Goal: Task Accomplishment & Management: Manage account settings

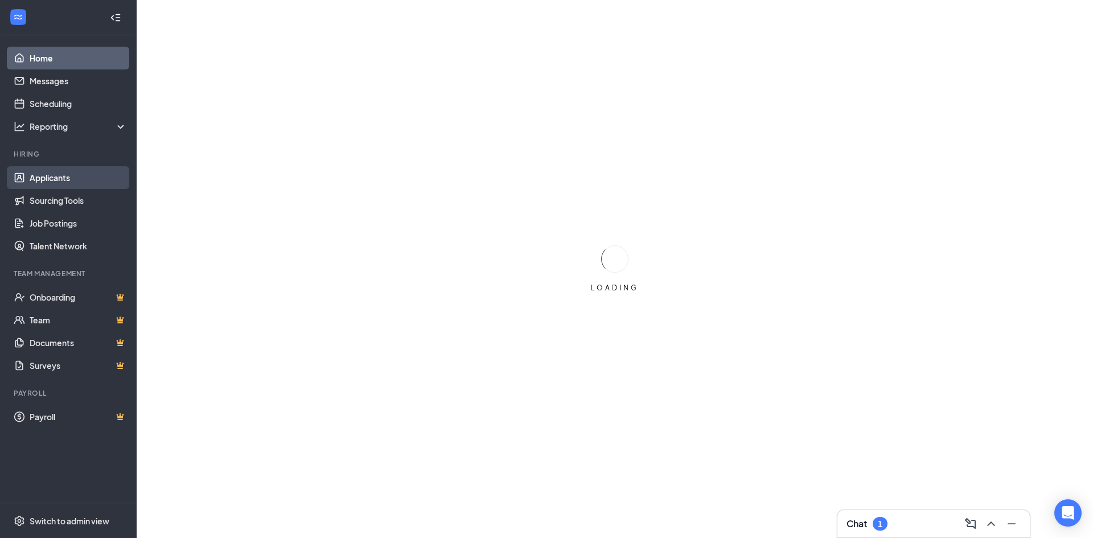
click at [35, 167] on link "Applicants" at bounding box center [78, 177] width 97 height 23
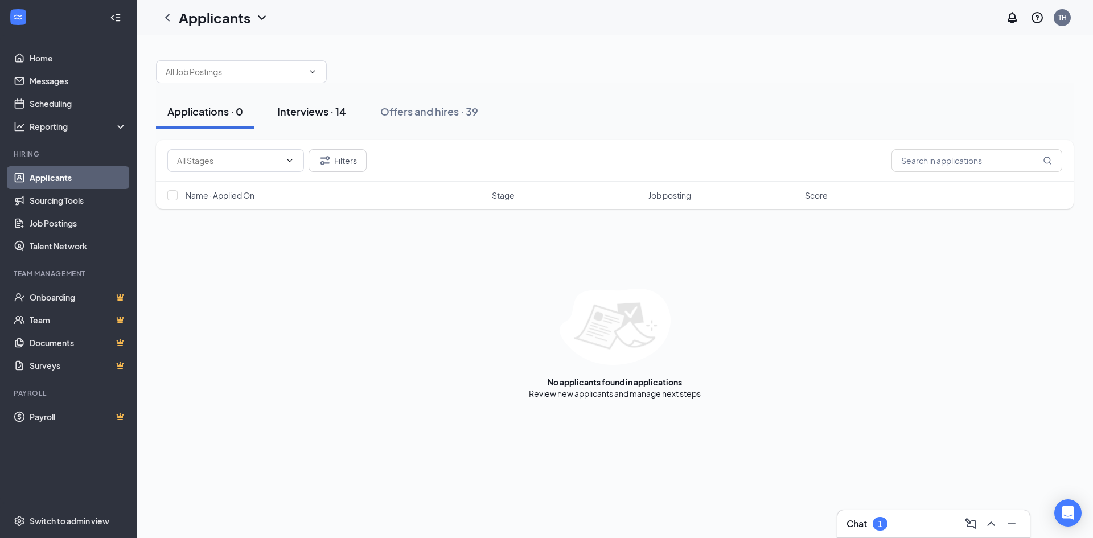
click at [316, 105] on div "Interviews · 14" at bounding box center [311, 111] width 69 height 14
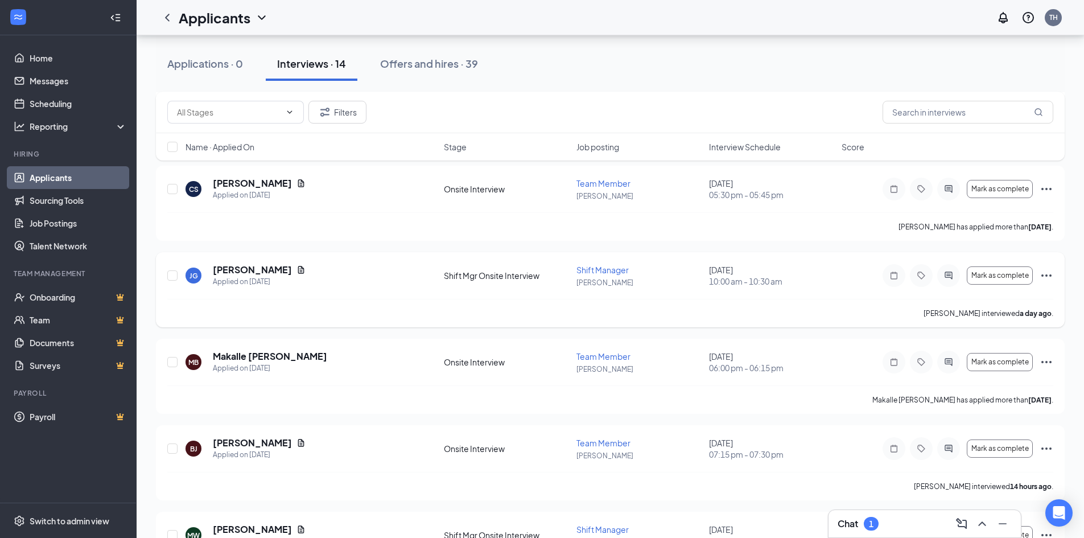
scroll to position [285, 0]
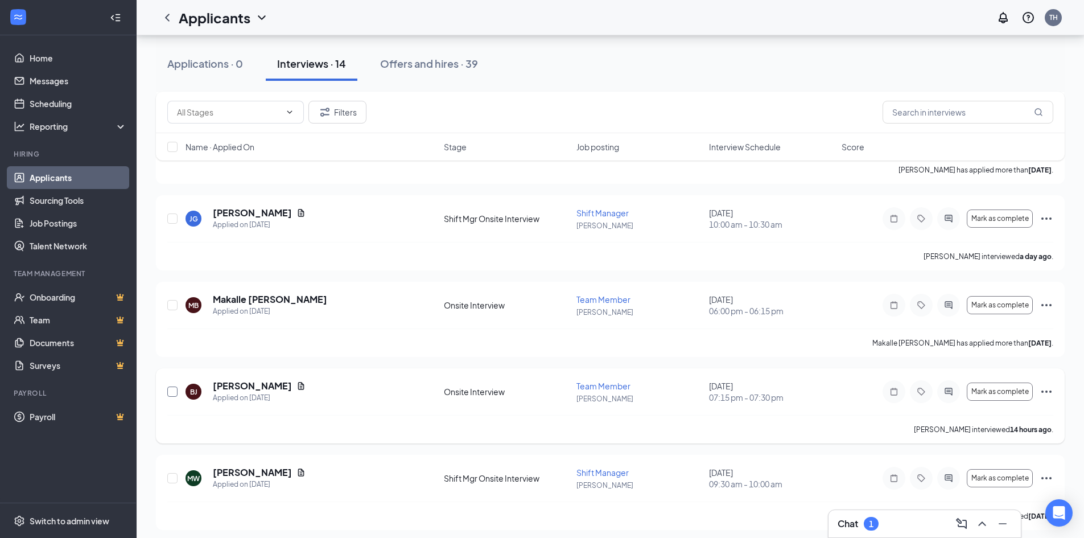
click at [176, 392] on input "checkbox" at bounding box center [172, 391] width 10 height 10
checkbox input "true"
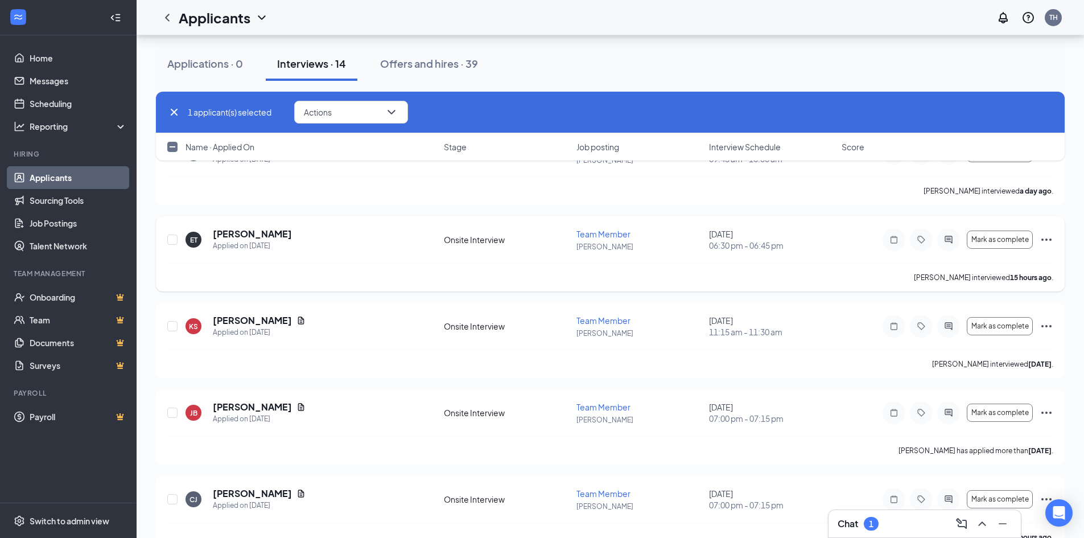
scroll to position [896, 0]
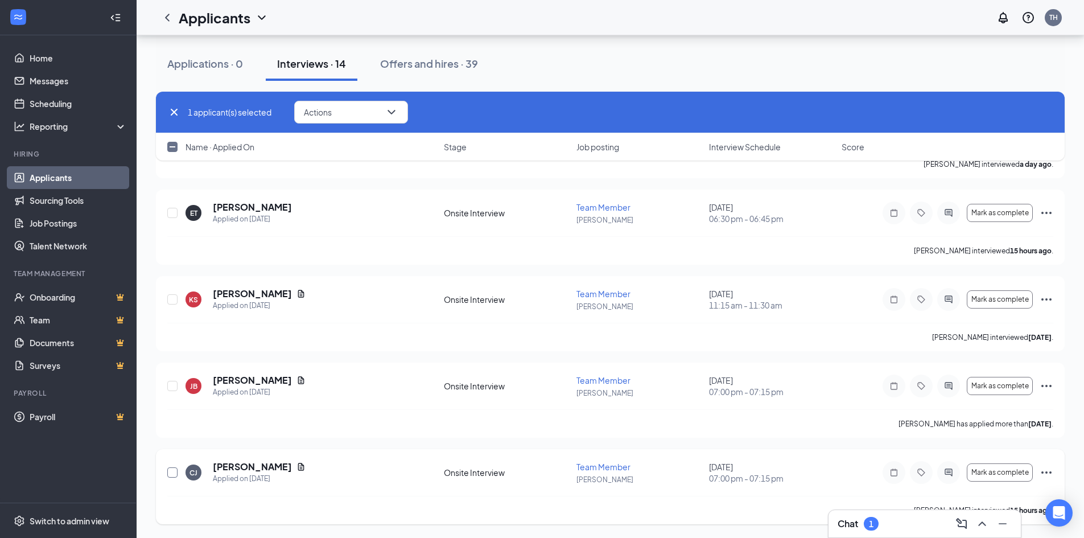
click at [173, 471] on input "checkbox" at bounding box center [172, 472] width 10 height 10
checkbox input "true"
click at [372, 120] on button "Actions" at bounding box center [351, 112] width 114 height 23
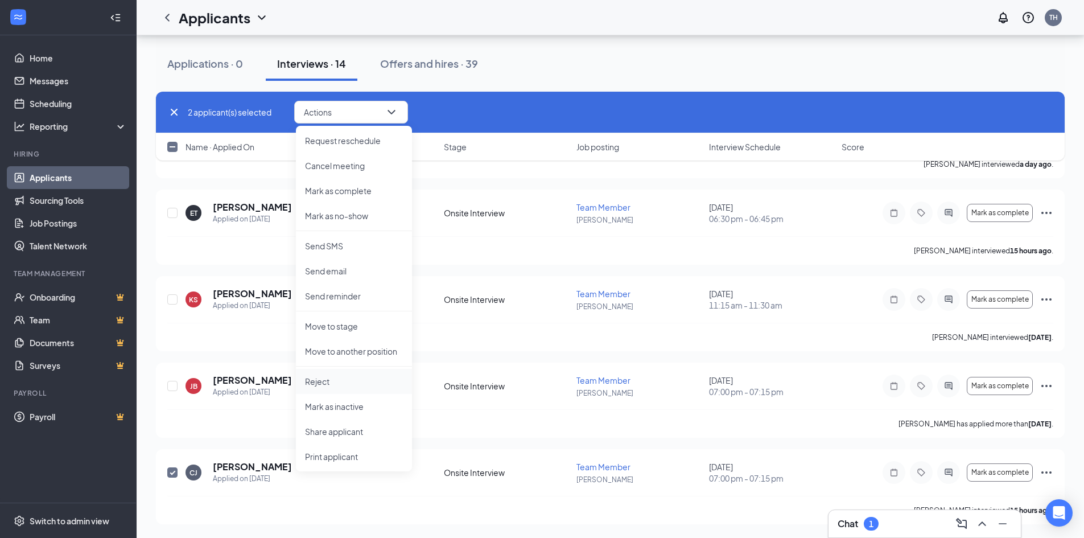
click at [334, 385] on p "Reject" at bounding box center [354, 381] width 98 height 11
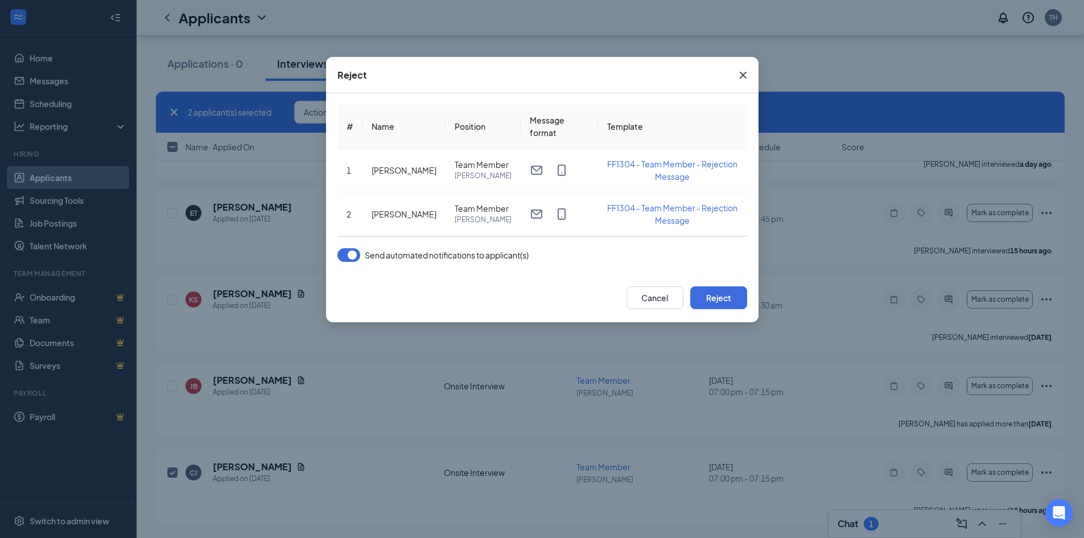
click at [350, 262] on button "button" at bounding box center [349, 255] width 23 height 14
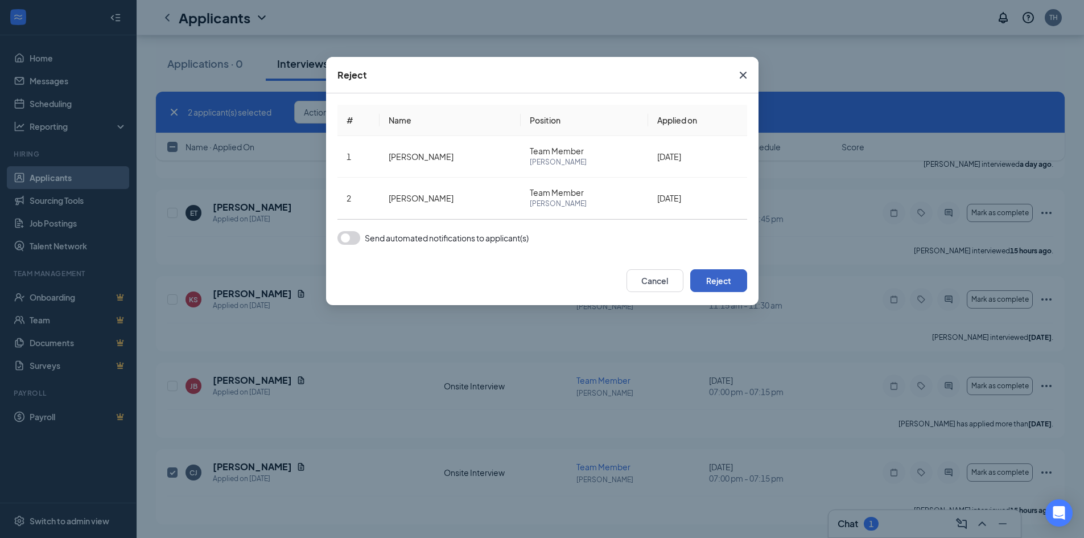
click at [730, 283] on button "Reject" at bounding box center [718, 280] width 57 height 23
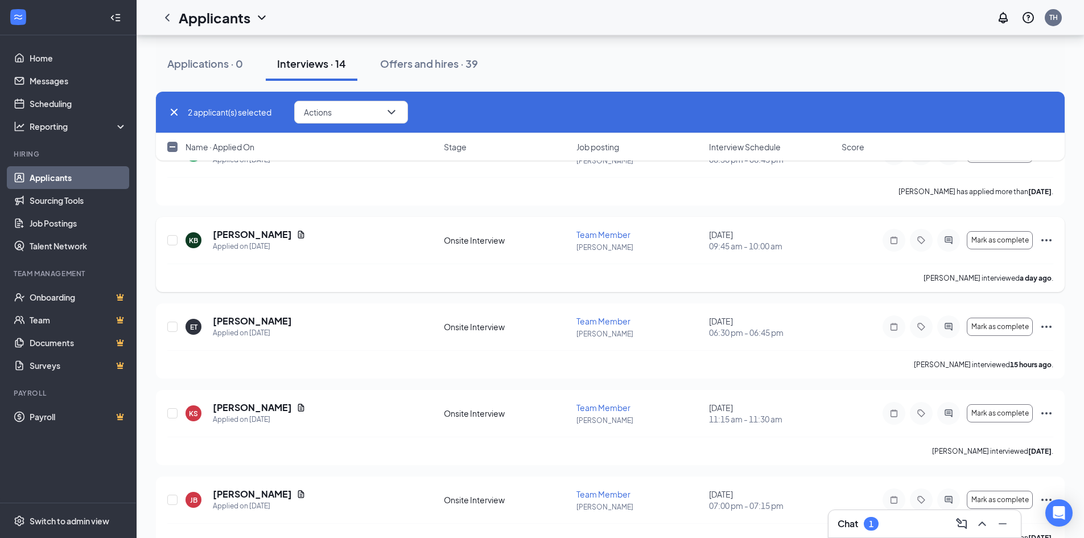
checkbox input "false"
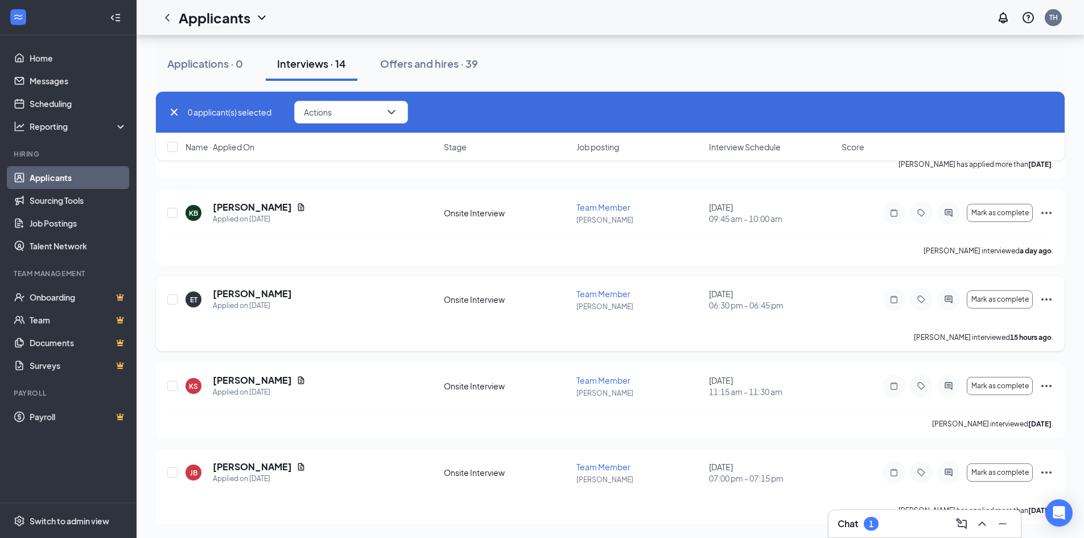
click at [301, 306] on div "ET [PERSON_NAME] Applied on [DATE]" at bounding box center [312, 299] width 252 height 24
click at [1007, 304] on button "Mark as complete" at bounding box center [1000, 299] width 66 height 18
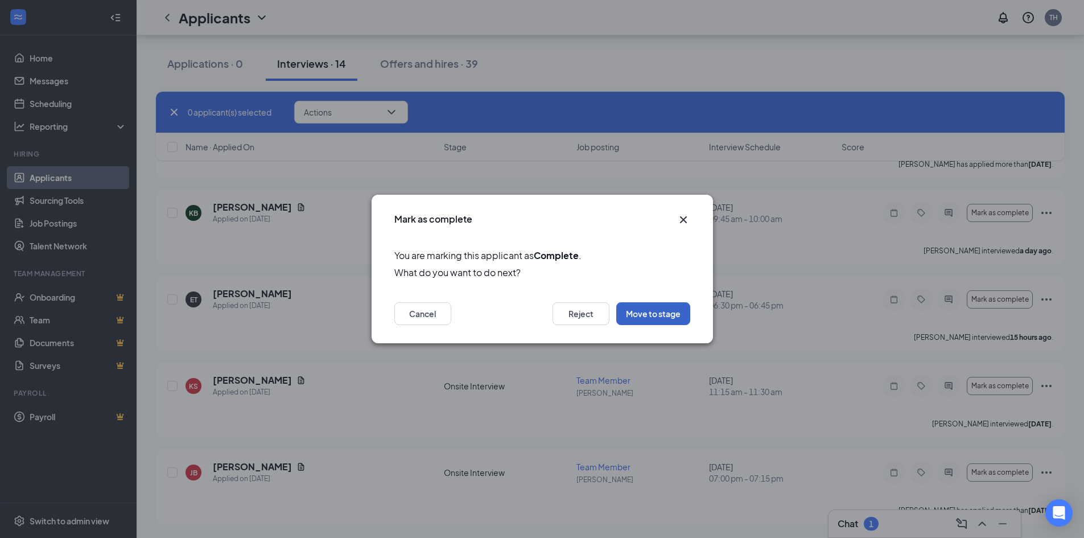
click at [628, 311] on button "Move to stage" at bounding box center [653, 313] width 74 height 23
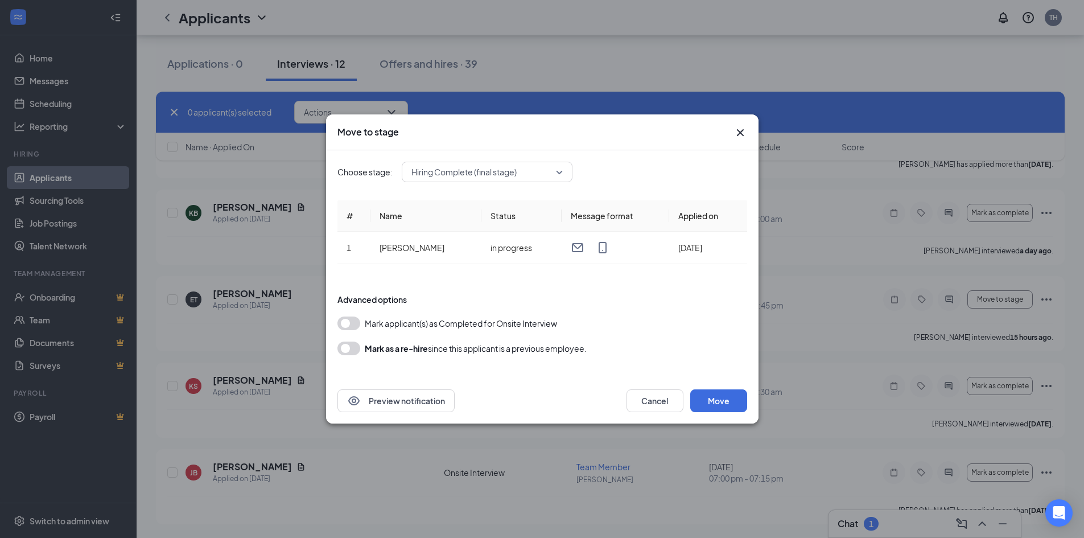
click at [348, 324] on button "button" at bounding box center [349, 323] width 23 height 14
click at [738, 405] on button "Move" at bounding box center [718, 400] width 57 height 23
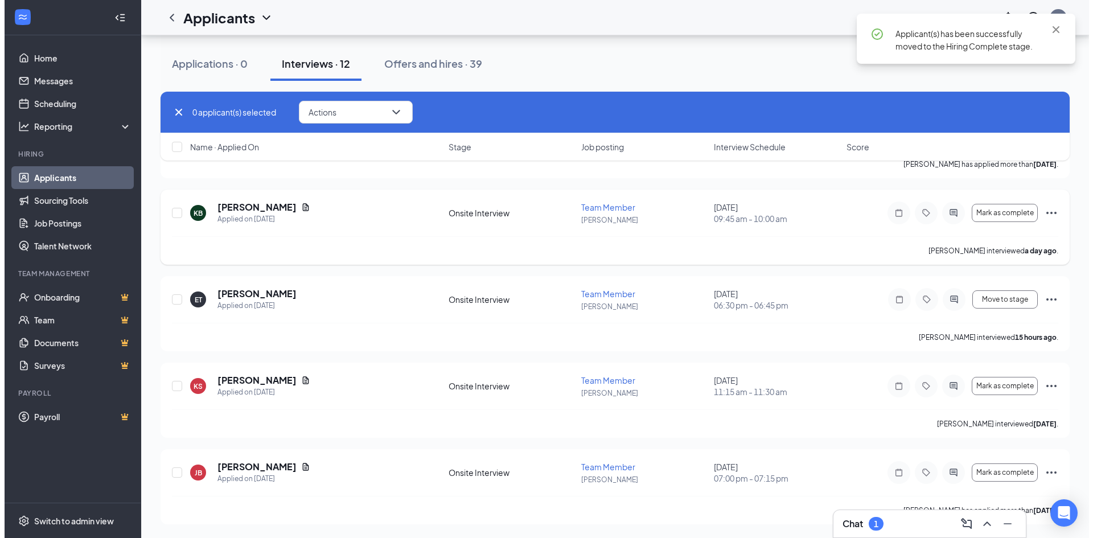
scroll to position [636, 0]
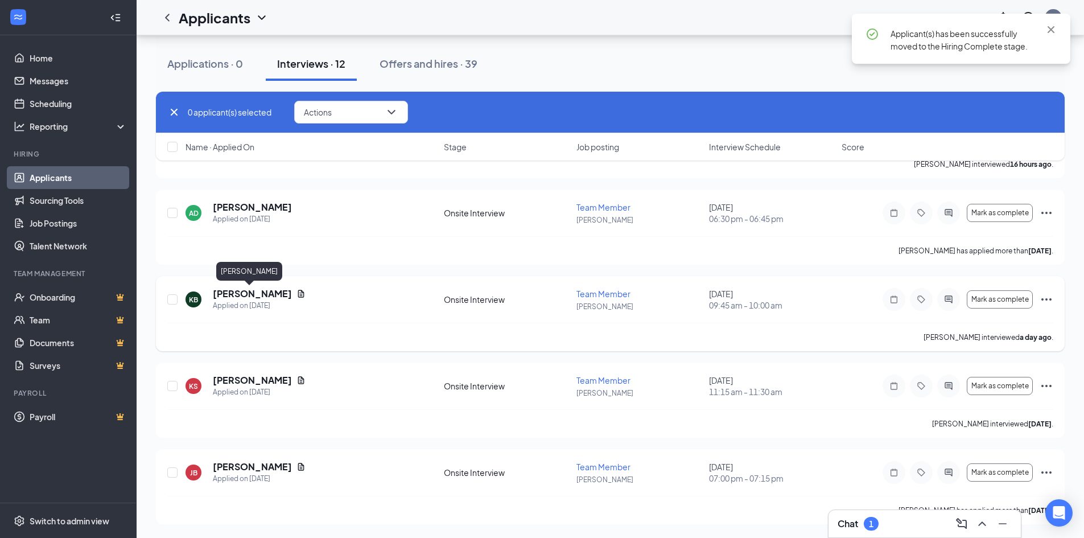
click at [251, 293] on h5 "[PERSON_NAME]" at bounding box center [252, 293] width 79 height 13
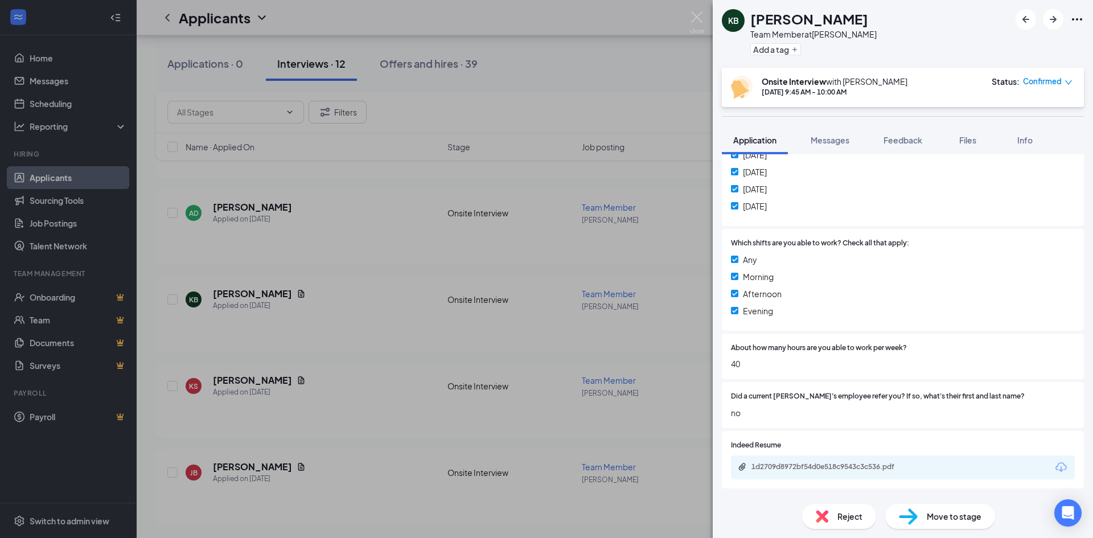
scroll to position [455, 0]
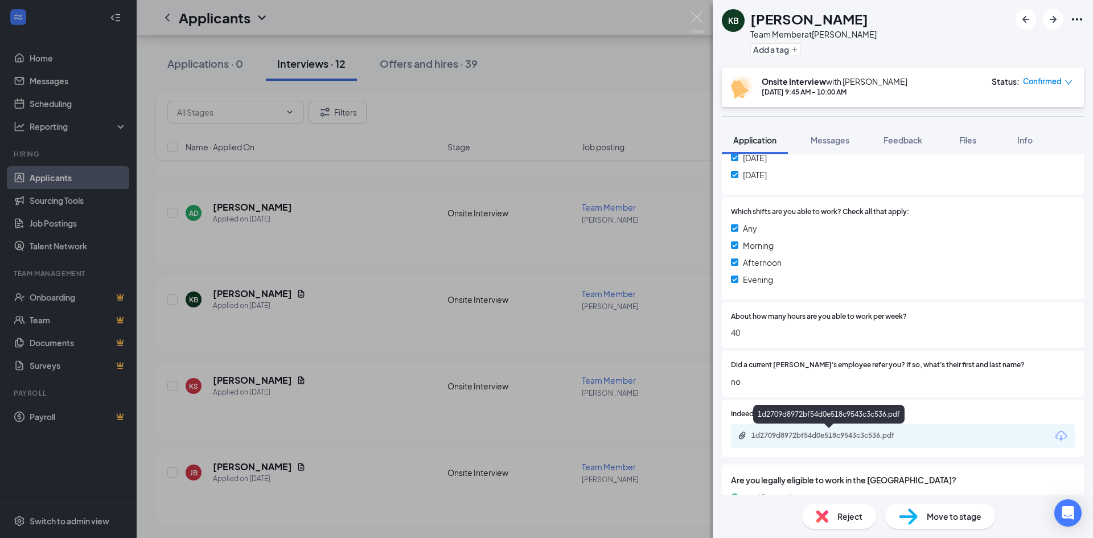
click at [857, 433] on div "1d2709d8972bf54d0e518c9543c3c536.pdf" at bounding box center [830, 435] width 159 height 9
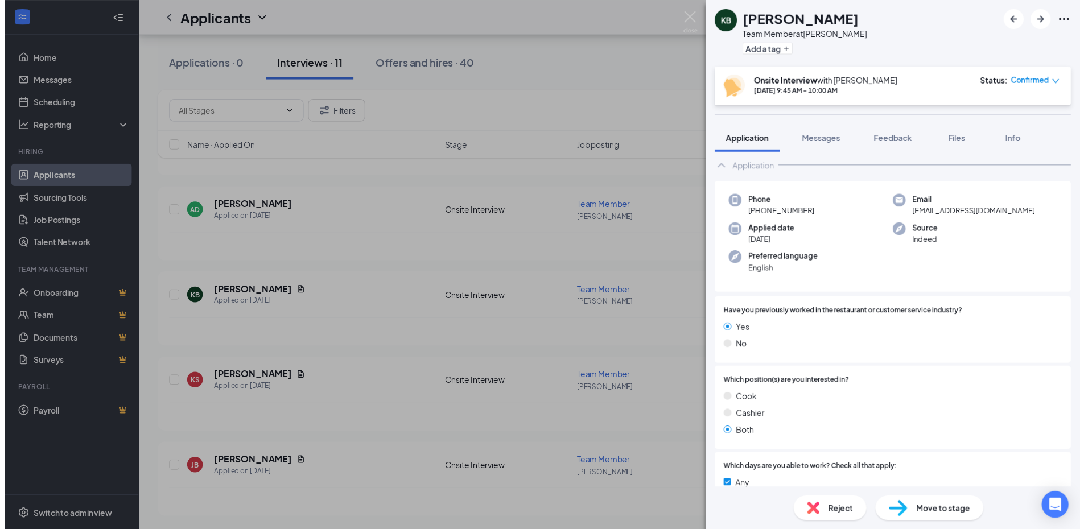
scroll to position [0, 0]
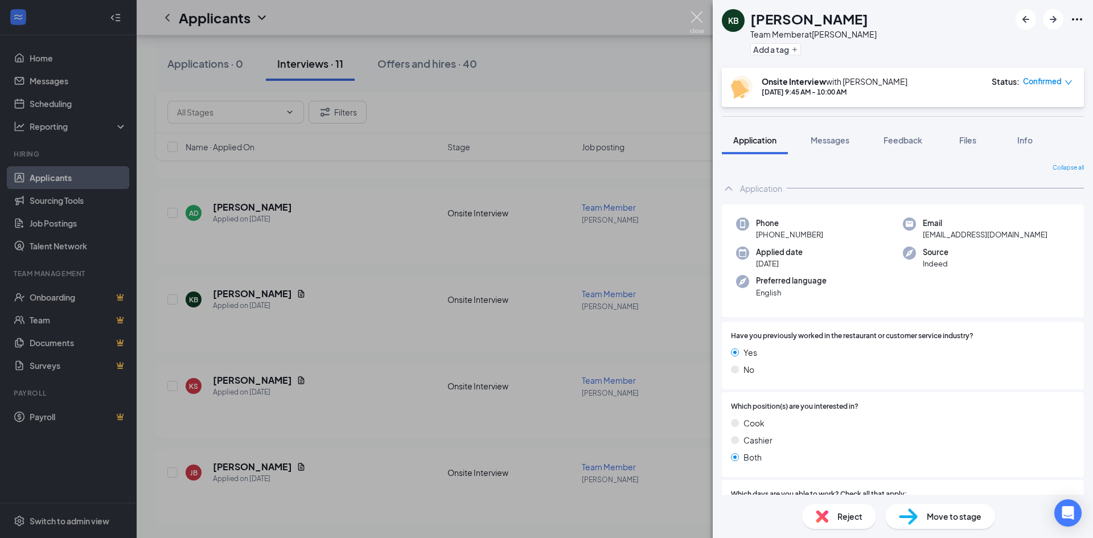
click at [697, 14] on img at bounding box center [697, 22] width 14 height 22
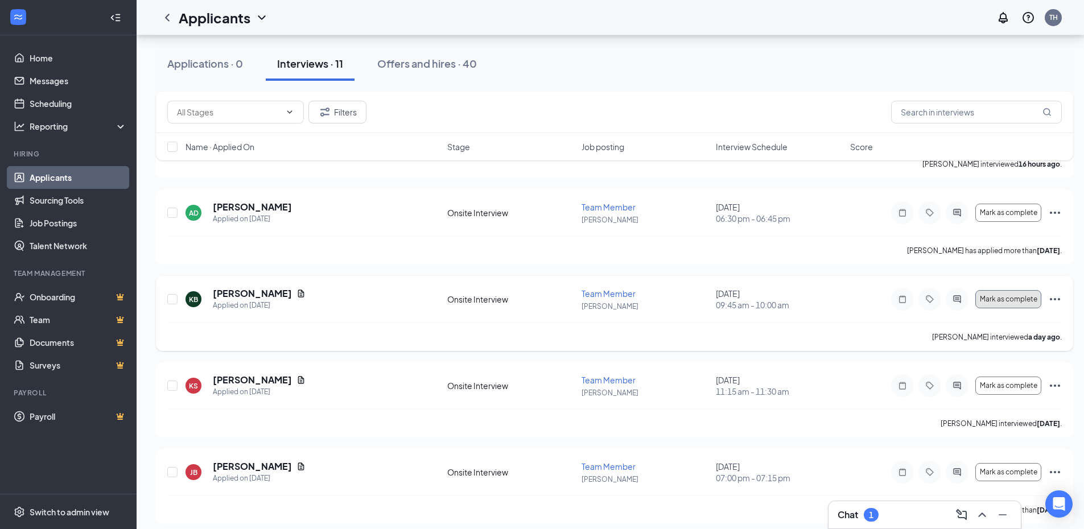
click at [1019, 299] on span "Mark as complete" at bounding box center [1008, 299] width 57 height 8
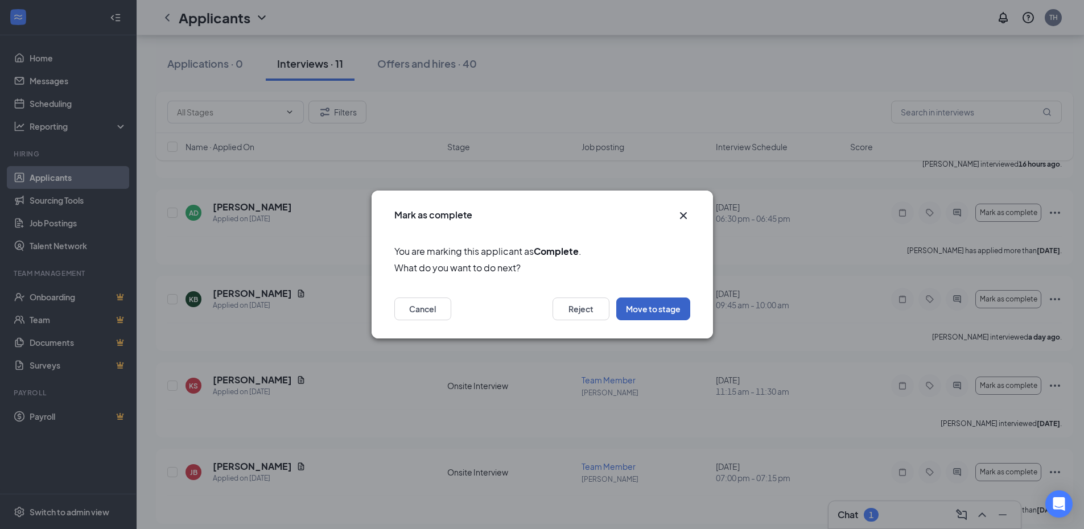
click at [665, 309] on button "Move to stage" at bounding box center [653, 309] width 74 height 23
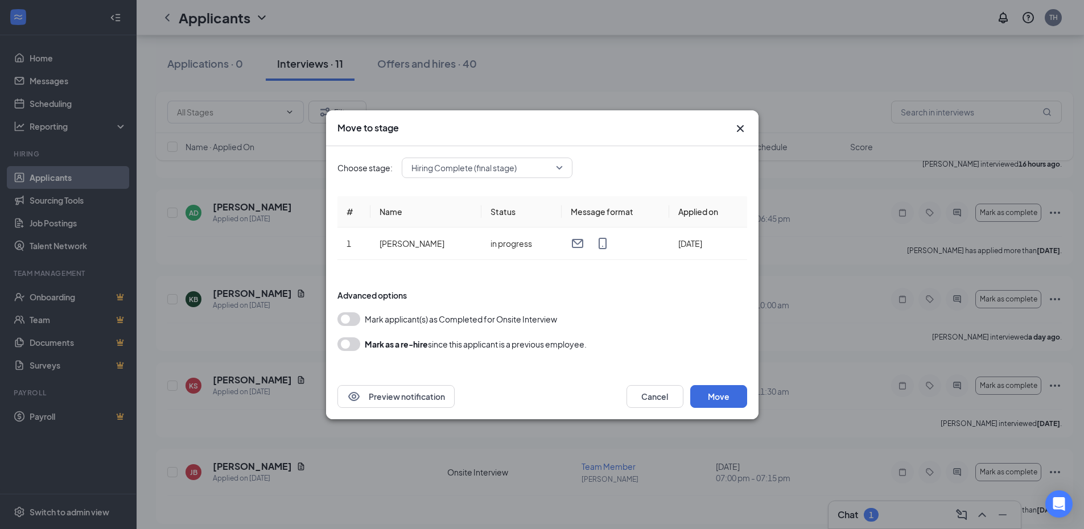
click at [332, 314] on div "Choose stage: Hiring Complete (final stage) # Name Status Message format Applie…" at bounding box center [542, 260] width 433 height 228
drag, startPoint x: 338, startPoint y: 316, endPoint x: 344, endPoint y: 319, distance: 7.6
click at [342, 319] on div "Mark applicant(s) as Completed for Onsite Interview" at bounding box center [543, 319] width 410 height 14
click at [345, 319] on button "button" at bounding box center [349, 319] width 23 height 14
click at [703, 389] on button "Move" at bounding box center [718, 396] width 57 height 23
